Goal: Find specific page/section: Find specific page/section

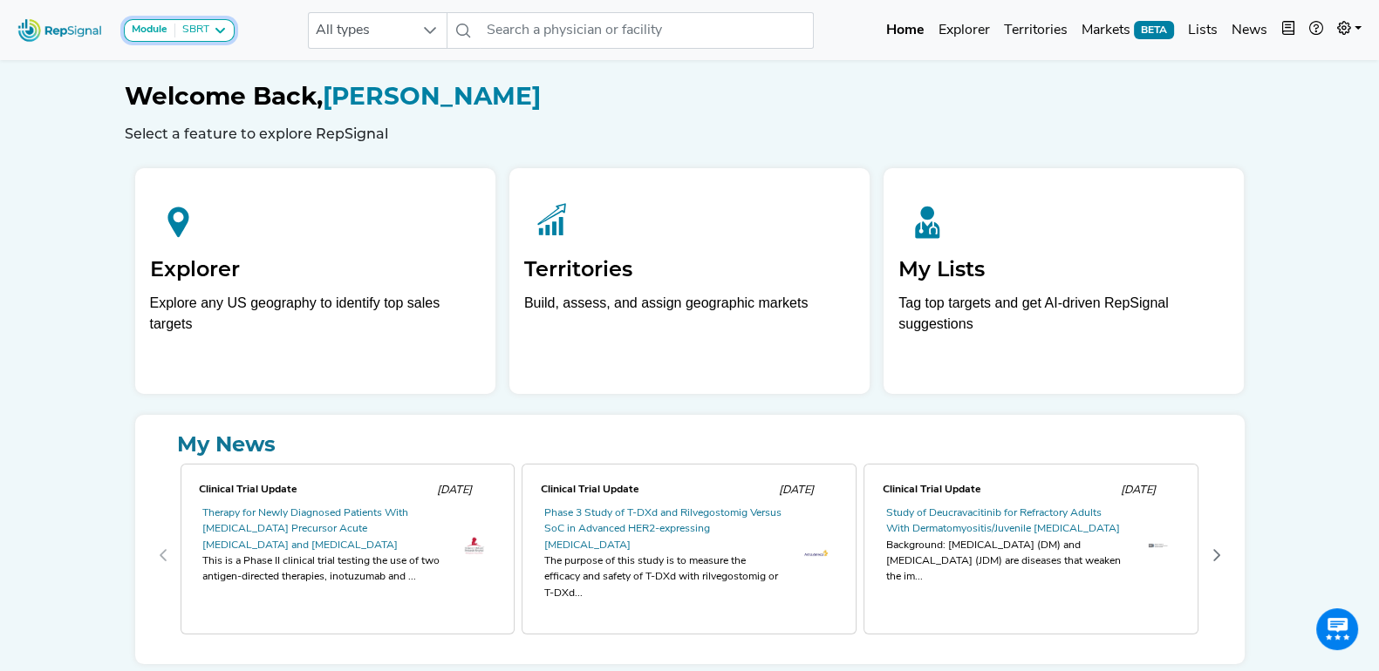
click at [222, 25] on icon at bounding box center [220, 31] width 14 height 14
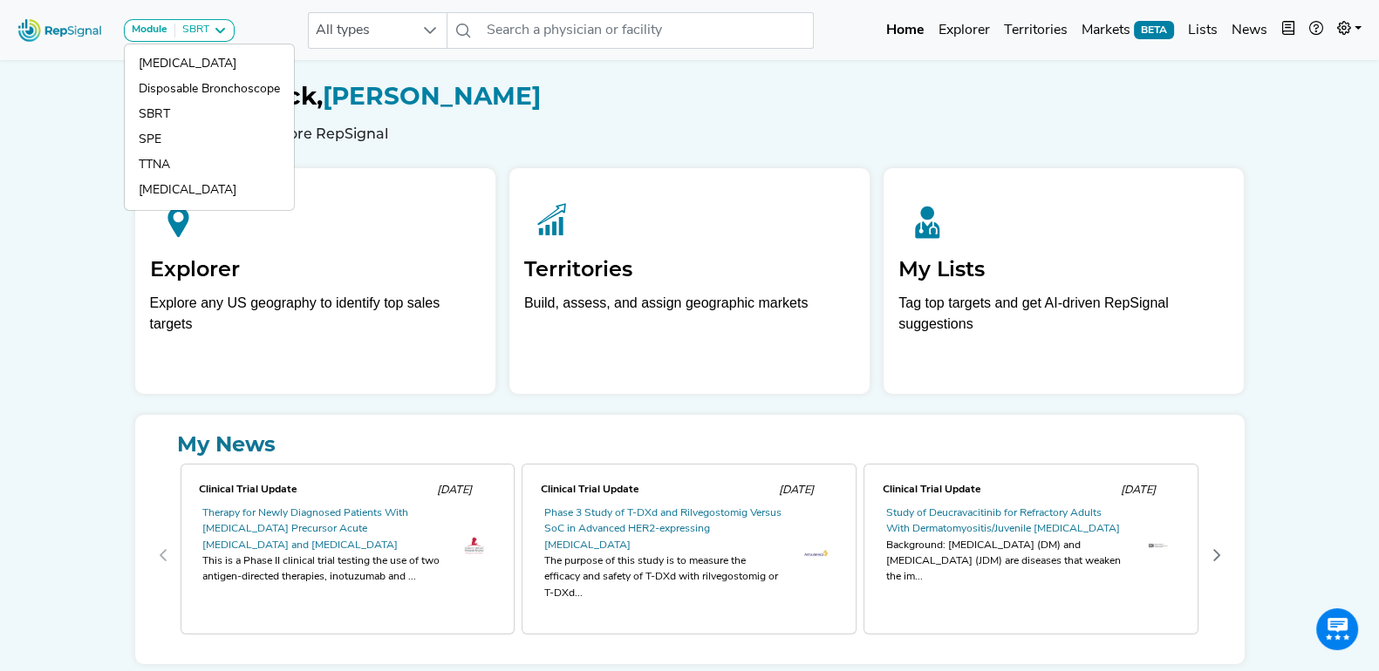
click at [74, 109] on div "Module SBRT [MEDICAL_DATA] Disposable Bronchoscope SBRT SPE TTNA [MEDICAL_DATA]…" at bounding box center [689, 370] width 1379 height 741
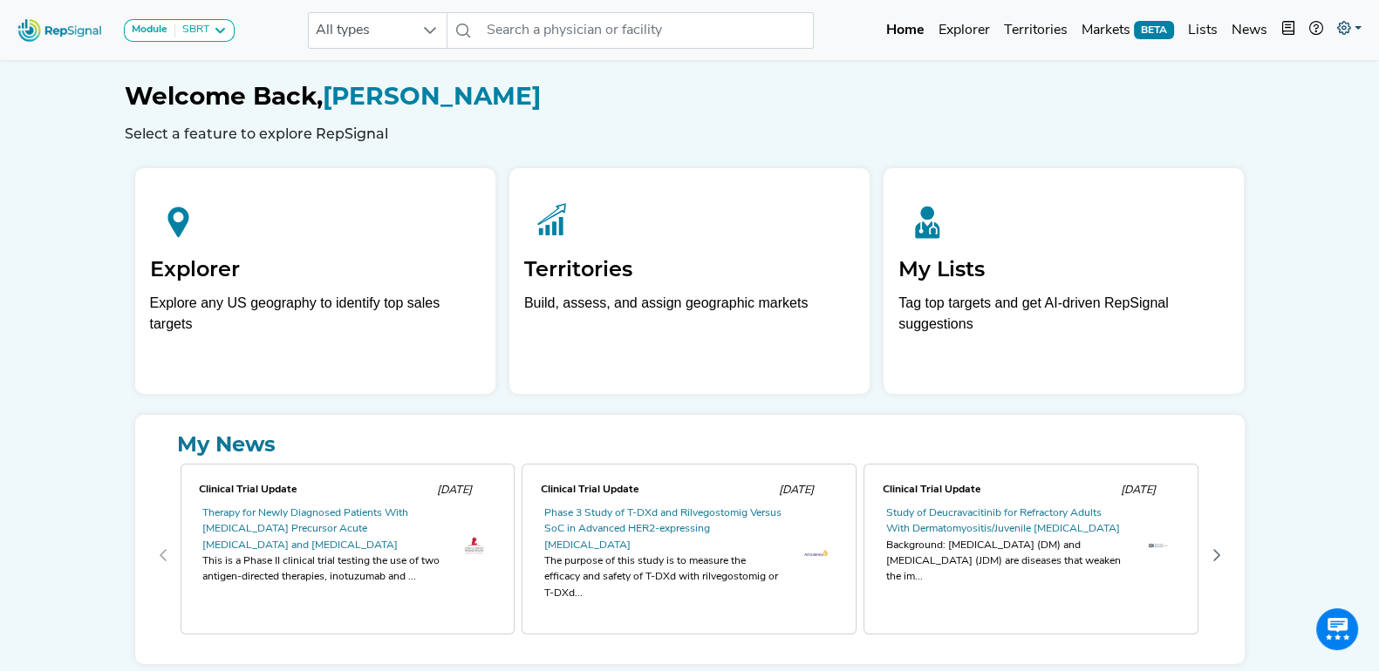
click at [1349, 25] on icon at bounding box center [1344, 28] width 14 height 14
click at [1304, 99] on link "Admin" at bounding box center [1298, 109] width 138 height 35
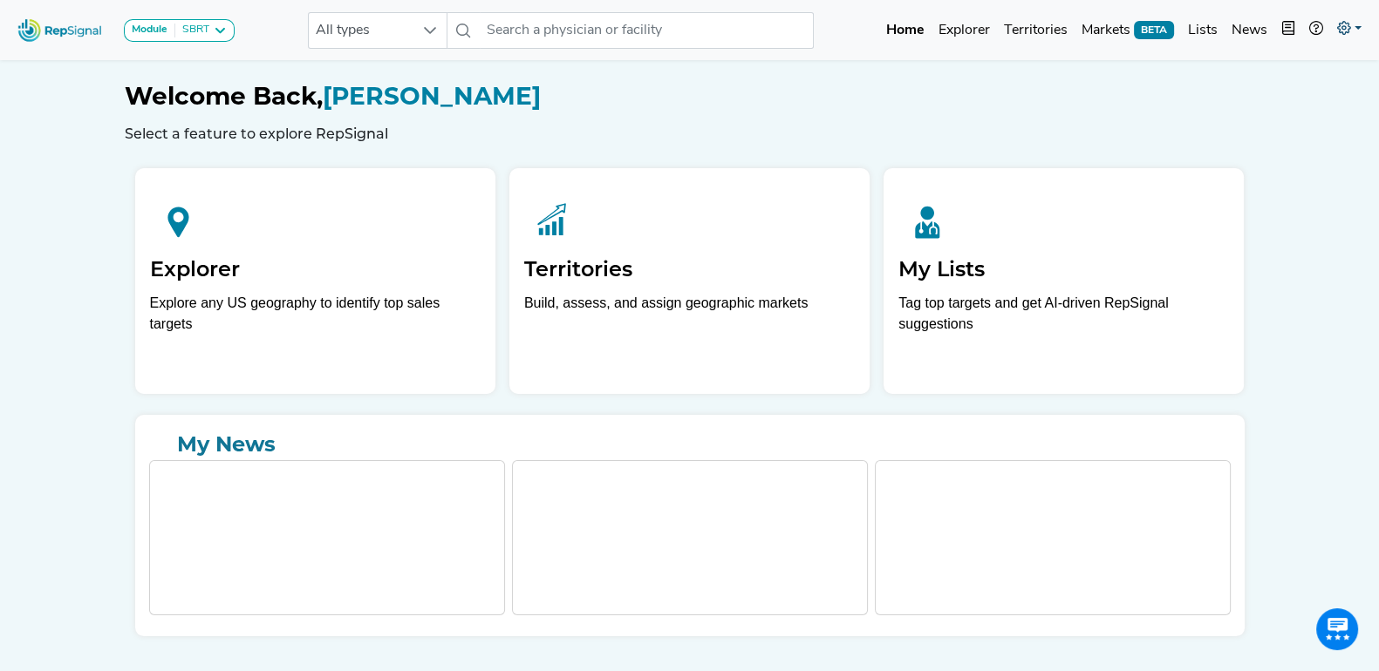
click at [1341, 21] on icon at bounding box center [1344, 28] width 14 height 14
click at [1260, 102] on link "Admin" at bounding box center [1298, 109] width 138 height 35
